Goal: Transaction & Acquisition: Subscribe to service/newsletter

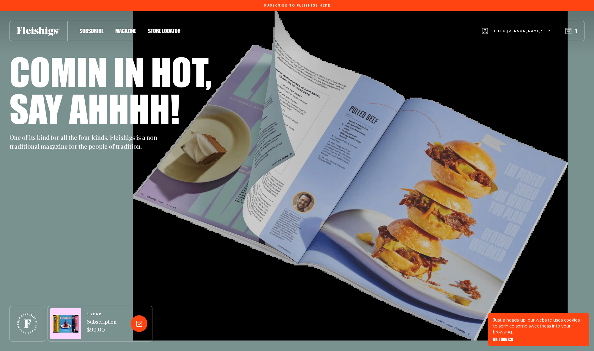
click at [547, 30] on div "Hello, Julia !" at bounding box center [516, 30] width 69 height 23
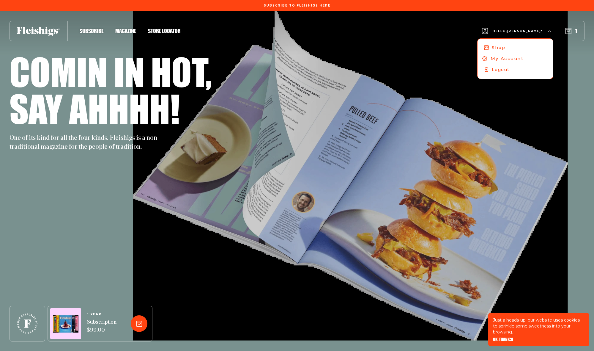
click at [524, 59] on span "My Account" at bounding box center [507, 58] width 33 height 7
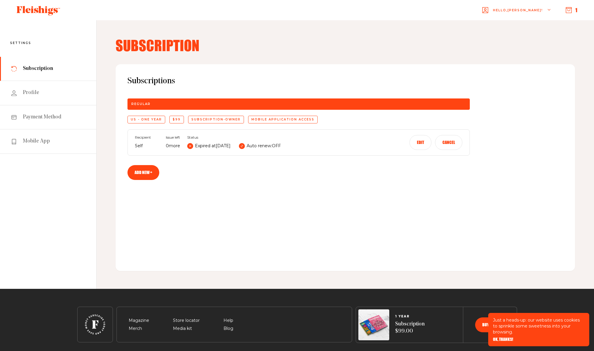
click at [145, 118] on div "US - One Year" at bounding box center [147, 120] width 38 height 8
click at [568, 8] on icon "button" at bounding box center [569, 10] width 6 height 6
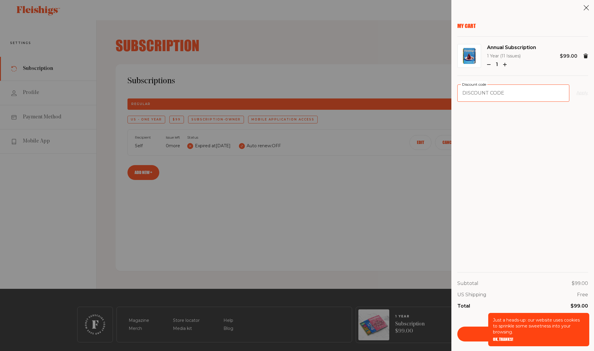
click at [482, 95] on input "Discount code" at bounding box center [514, 92] width 112 height 17
type input "NN18"
click at [577, 93] on button "Apply" at bounding box center [583, 92] width 12 height 7
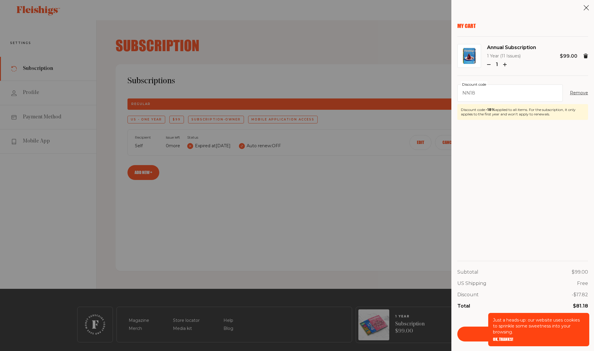
click at [502, 337] on span "OK, THANKS!" at bounding box center [503, 335] width 20 height 4
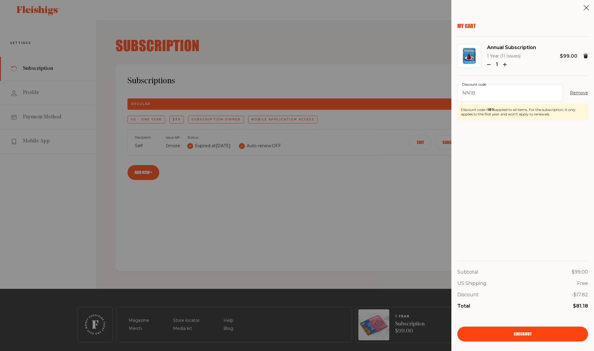
click at [503, 337] on link "Checkout" at bounding box center [523, 333] width 131 height 15
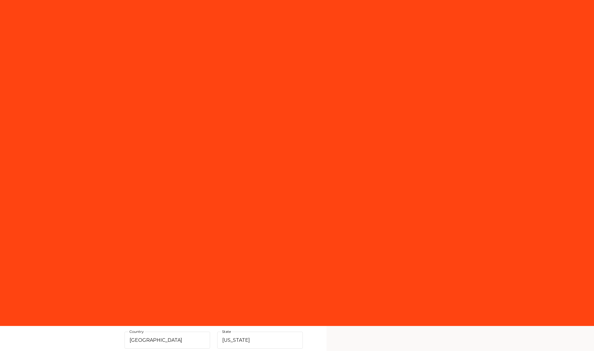
select select "US"
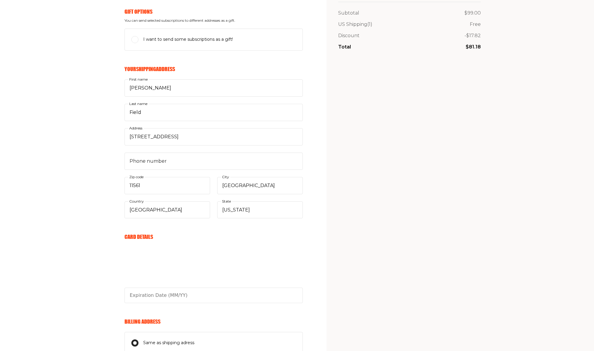
scroll to position [160, 0]
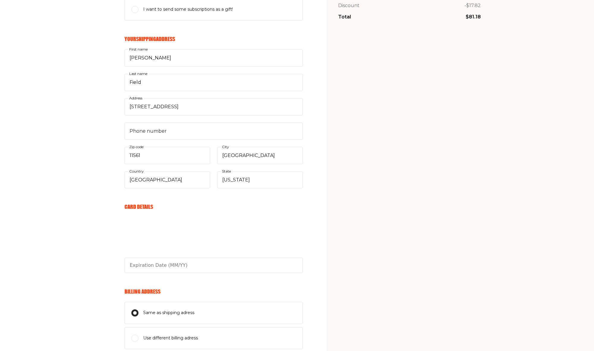
click at [157, 273] on form "Your Email julia.v.field@verizon.net E-mail Send me awesome emails but not too …" at bounding box center [214, 178] width 178 height 519
click at [154, 263] on input "text" at bounding box center [214, 264] width 178 height 15
type input "10/28"
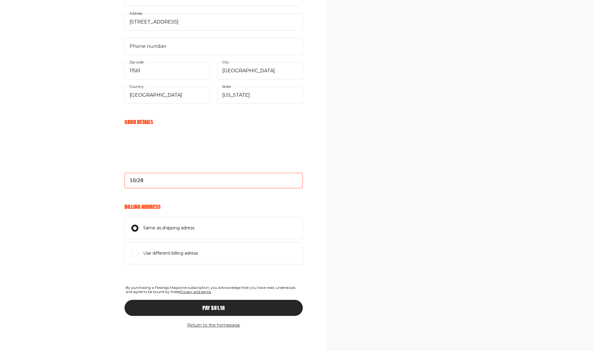
scroll to position [245, 0]
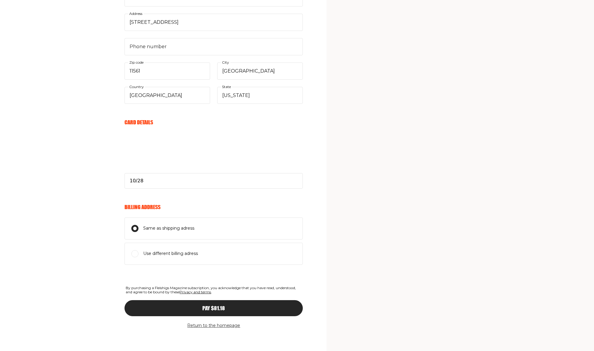
click at [192, 310] on button "Pay $81.18" at bounding box center [214, 308] width 178 height 16
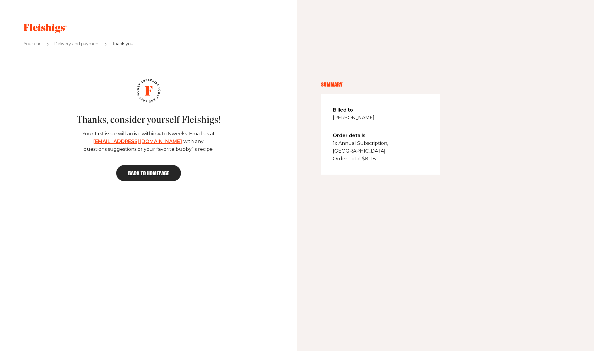
click at [141, 173] on span "Back to homepage" at bounding box center [148, 172] width 41 height 5
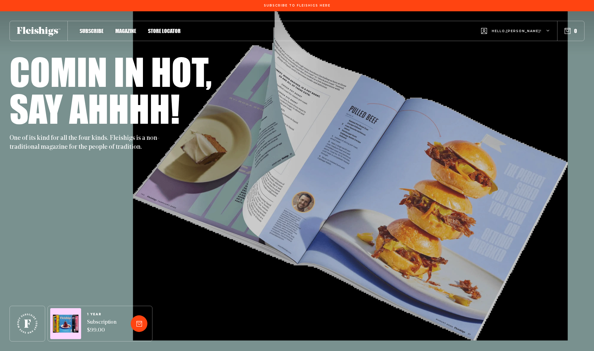
click at [547, 31] on icon "button" at bounding box center [549, 31] width 4 height 4
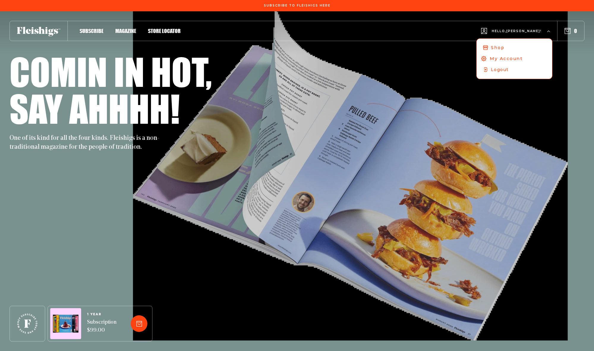
click at [522, 60] on span "My Account" at bounding box center [506, 58] width 33 height 7
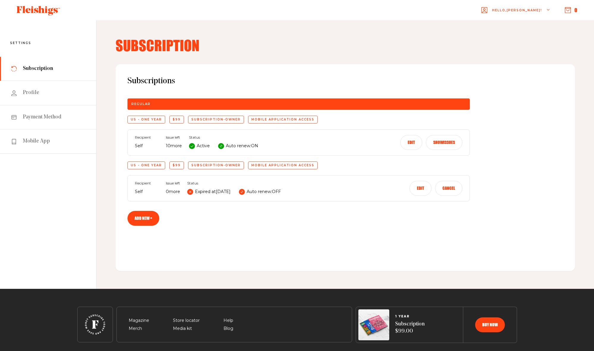
click at [220, 145] on icon at bounding box center [221, 146] width 3 height 3
click at [411, 144] on button "Edit" at bounding box center [412, 142] width 22 height 15
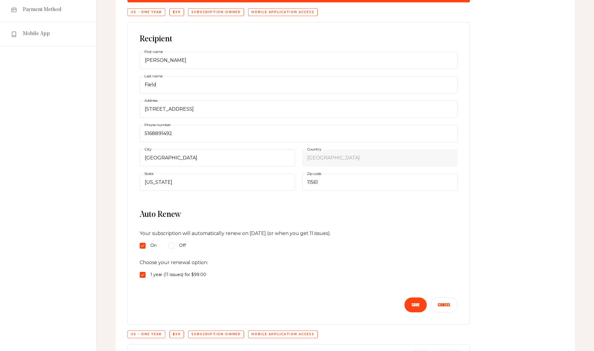
scroll to position [108, 0]
click at [171, 243] on input "Off" at bounding box center [172, 245] width 6 height 6
radio input "true"
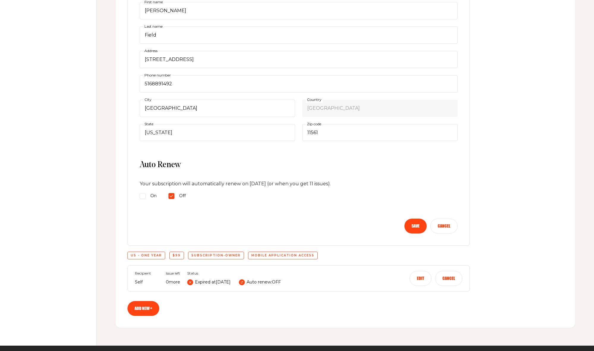
scroll to position [158, 0]
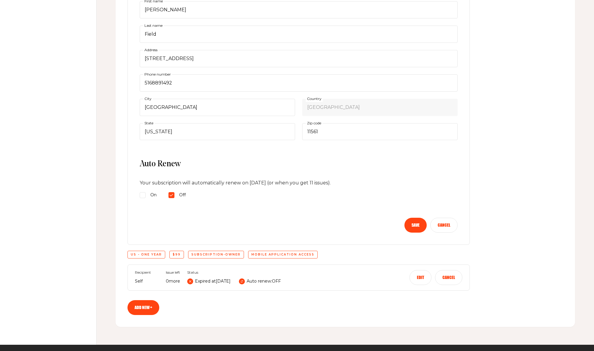
click at [409, 224] on button "Save" at bounding box center [416, 225] width 22 height 15
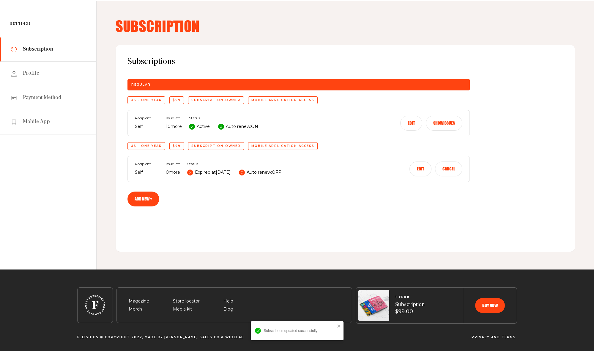
scroll to position [19, 0]
click at [419, 170] on button "Edit" at bounding box center [421, 168] width 22 height 15
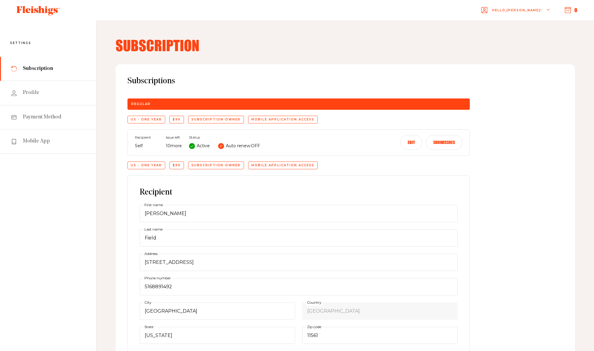
scroll to position [0, 0]
click at [438, 144] on button "Show issues" at bounding box center [444, 142] width 37 height 15
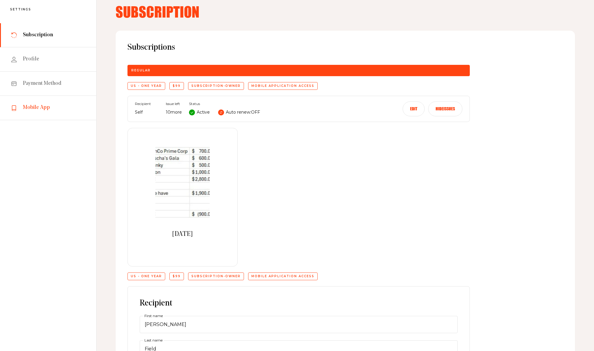
scroll to position [32, 0]
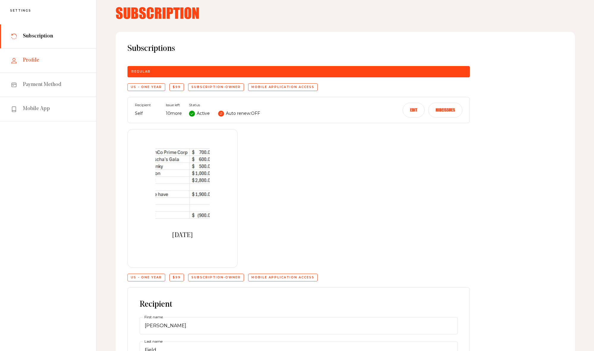
click at [19, 59] on link "Profile" at bounding box center [48, 60] width 96 height 24
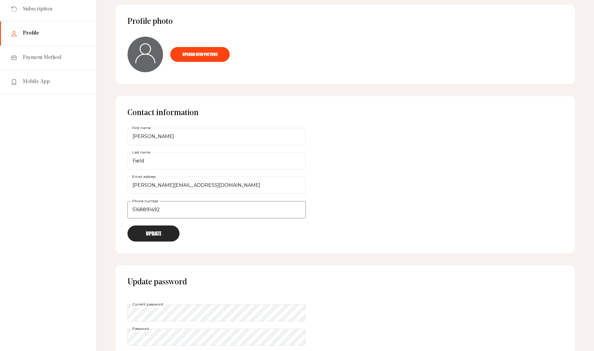
scroll to position [61, 0]
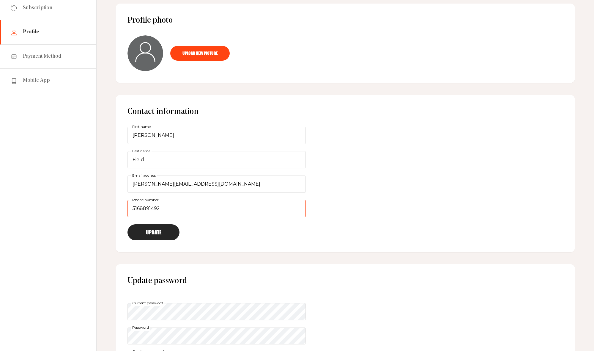
click at [160, 208] on input "5168891492" at bounding box center [217, 208] width 178 height 17
type input "5"
click at [166, 229] on button "Update" at bounding box center [154, 232] width 52 height 16
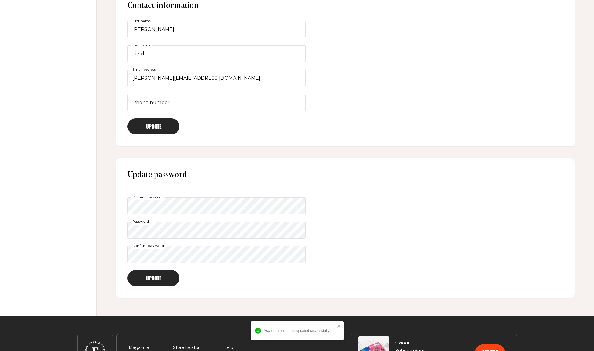
scroll to position [167, 0]
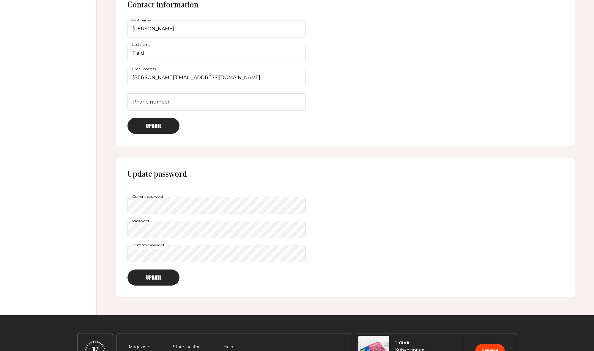
click at [465, 202] on div "Update password Current password Password Confirm password Update" at bounding box center [346, 228] width 460 height 140
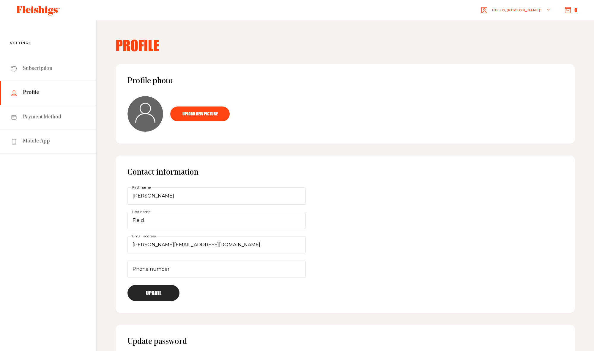
scroll to position [0, 0]
